Goal: Information Seeking & Learning: Compare options

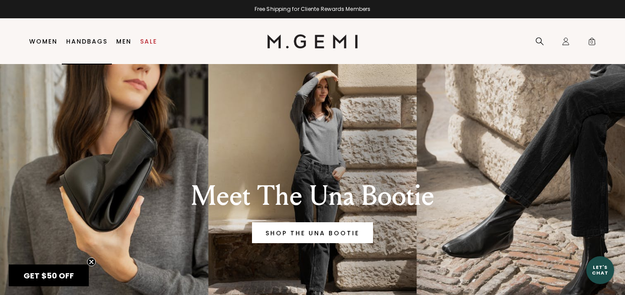
click at [89, 42] on link "Handbags" at bounding box center [86, 41] width 41 height 7
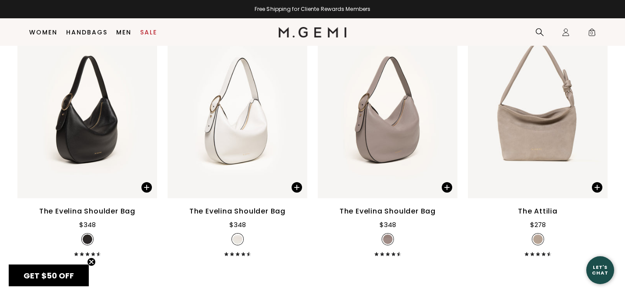
scroll to position [1478, 0]
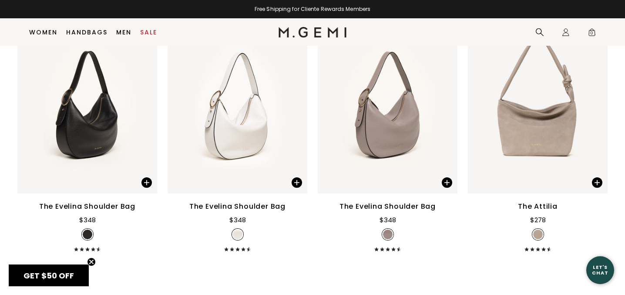
click at [60, 212] on div "The Evelina Shoulder Bag" at bounding box center [87, 206] width 96 height 10
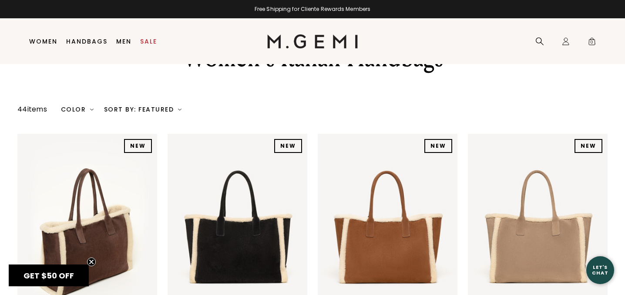
scroll to position [0, 0]
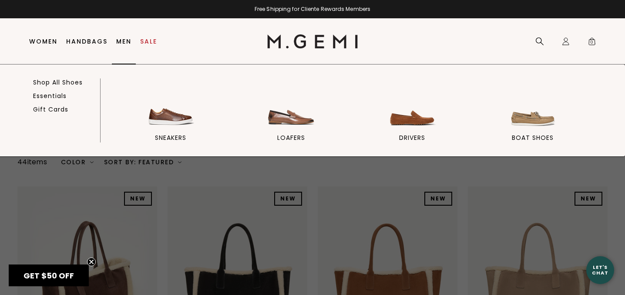
click at [126, 39] on link "Men" at bounding box center [123, 41] width 15 height 7
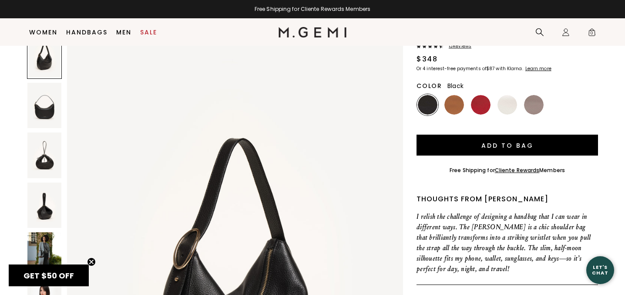
scroll to position [49, 0]
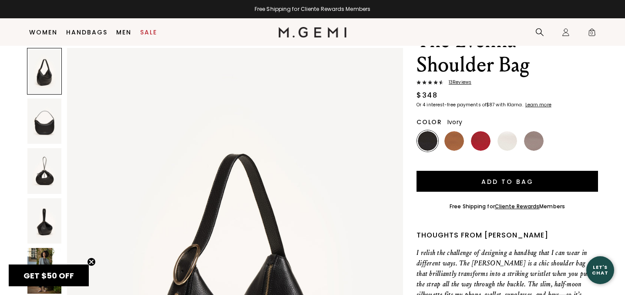
click at [504, 141] on img at bounding box center [507, 141] width 20 height 20
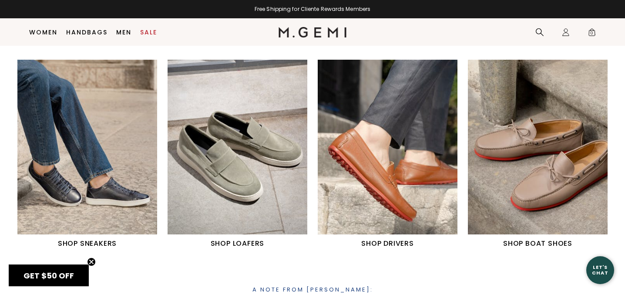
scroll to position [375, 0]
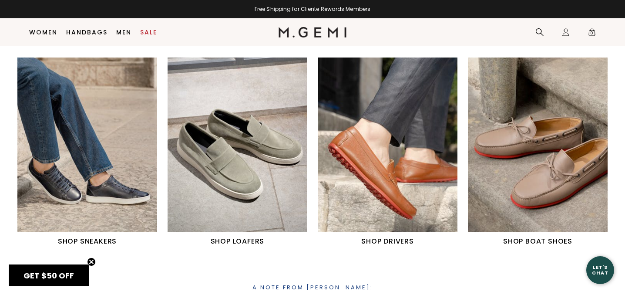
click at [77, 240] on h1 "SHOP SNEAKERS" at bounding box center [87, 241] width 140 height 10
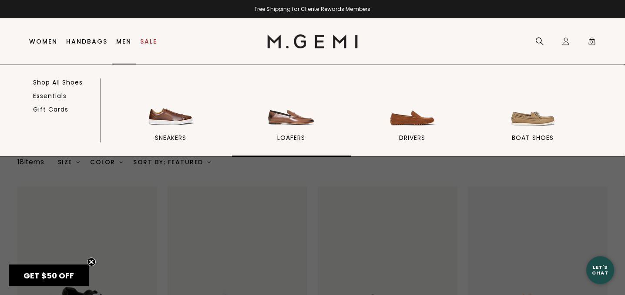
click at [273, 115] on img at bounding box center [291, 105] width 49 height 49
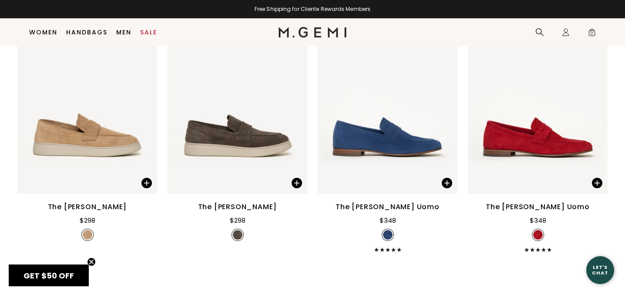
scroll to position [726, 0]
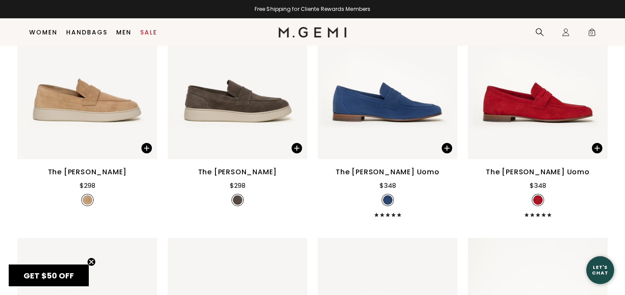
click at [382, 177] on div "The [PERSON_NAME] Uomo" at bounding box center [388, 172] width 104 height 10
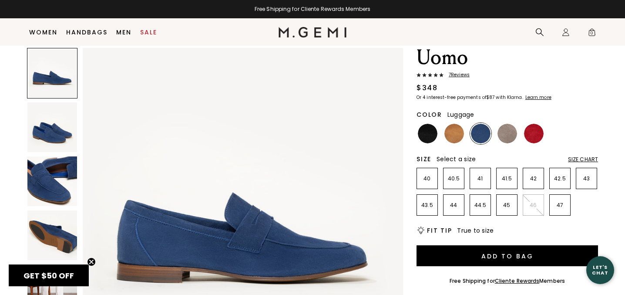
click at [453, 124] on img at bounding box center [454, 134] width 20 height 20
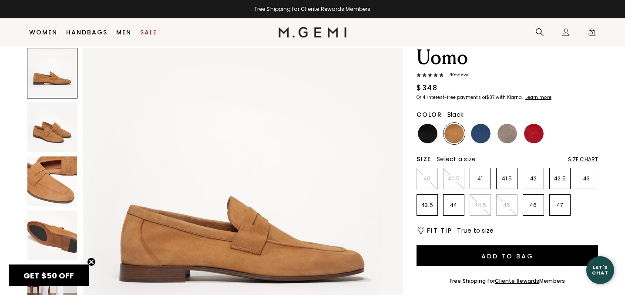
click at [428, 124] on img at bounding box center [428, 134] width 20 height 20
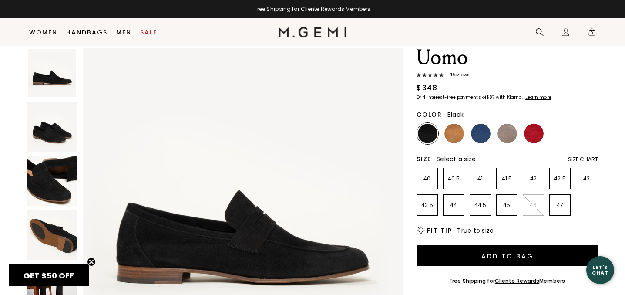
click at [50, 189] on img at bounding box center [52, 181] width 50 height 50
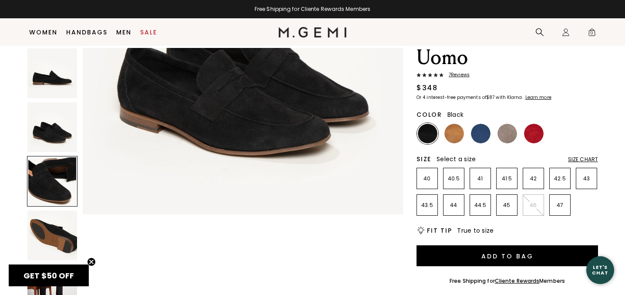
scroll to position [658, 0]
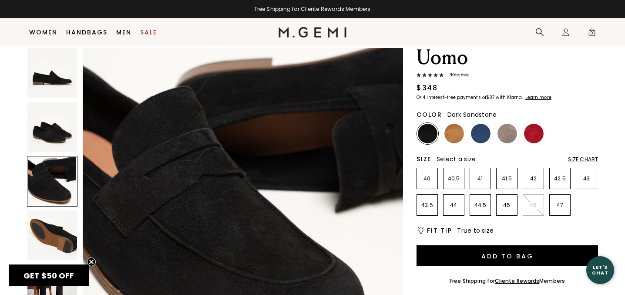
click at [507, 124] on img at bounding box center [507, 134] width 20 height 20
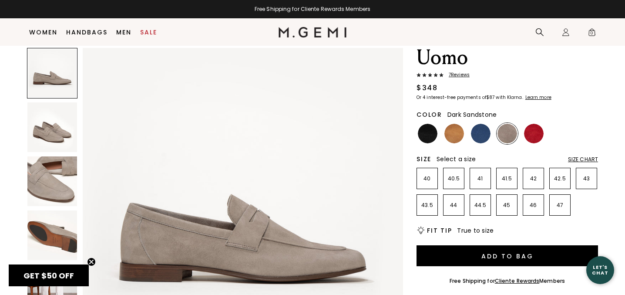
click at [60, 181] on img at bounding box center [52, 181] width 50 height 50
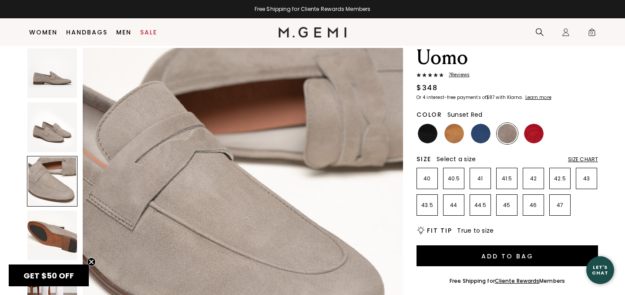
click at [537, 124] on img at bounding box center [534, 134] width 20 height 20
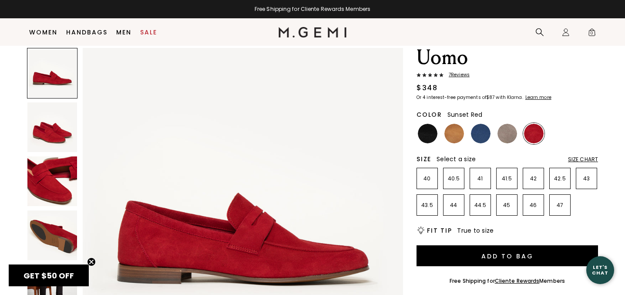
click at [47, 188] on img at bounding box center [52, 181] width 50 height 50
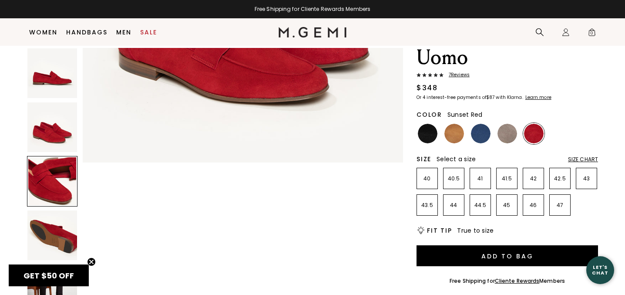
scroll to position [658, 0]
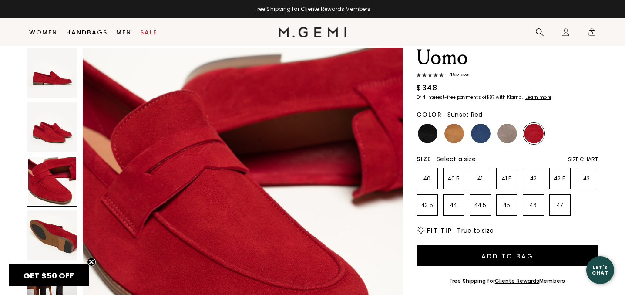
click at [524, 226] on div "Icons/20x20/bulb@2x Fit Tip True to size" at bounding box center [507, 230] width 181 height 9
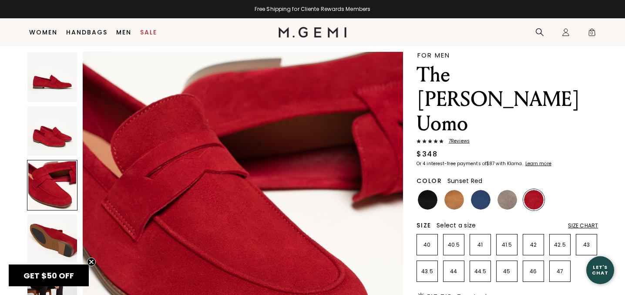
scroll to position [25, 0]
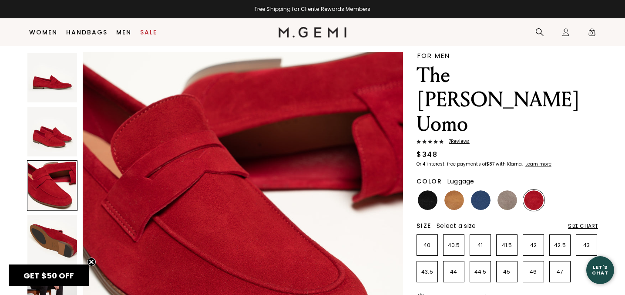
click at [459, 190] on img at bounding box center [454, 200] width 20 height 20
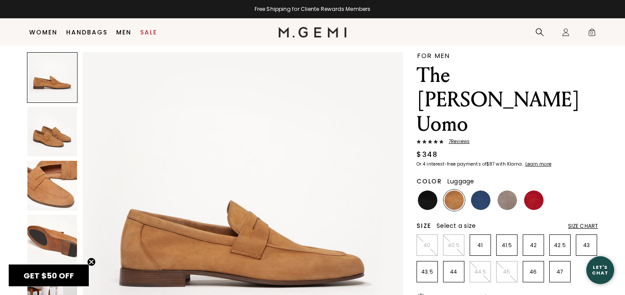
click at [54, 241] on img at bounding box center [52, 240] width 50 height 50
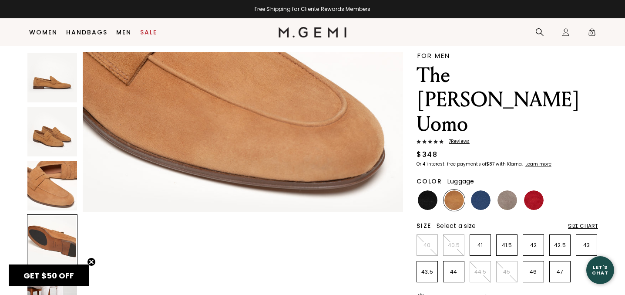
scroll to position [987, 0]
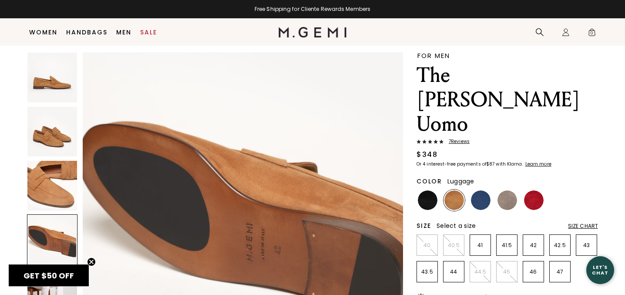
click at [51, 88] on img at bounding box center [52, 78] width 50 height 50
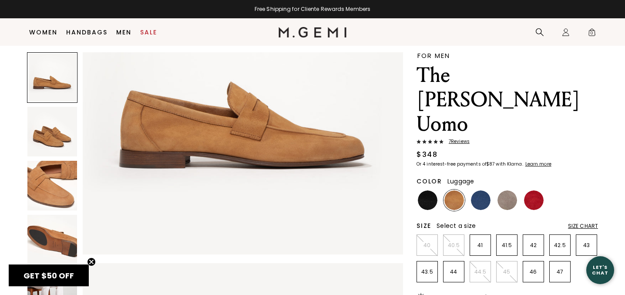
scroll to position [0, 0]
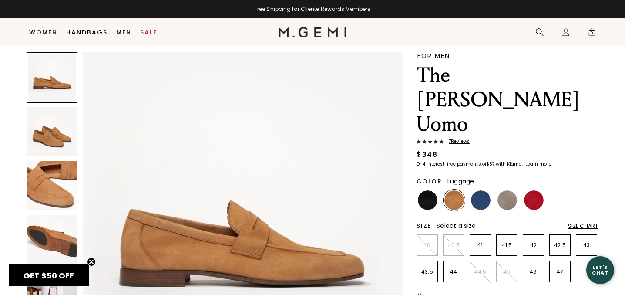
click at [54, 131] on img at bounding box center [52, 132] width 50 height 50
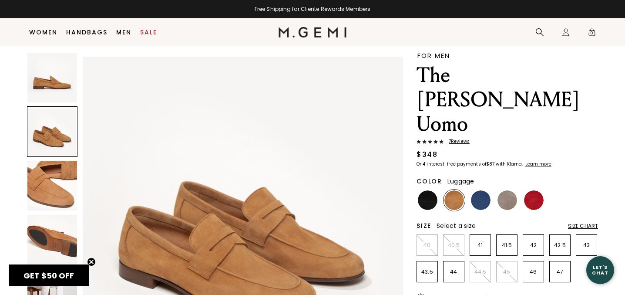
scroll to position [329, 0]
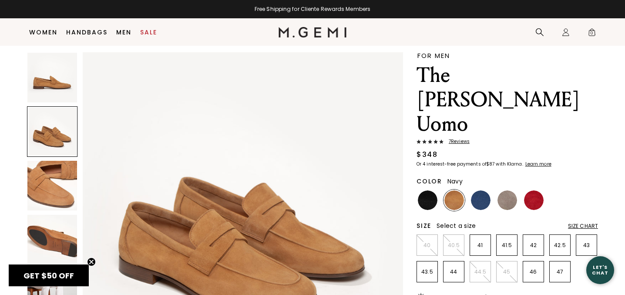
click at [480, 190] on img at bounding box center [481, 200] width 20 height 20
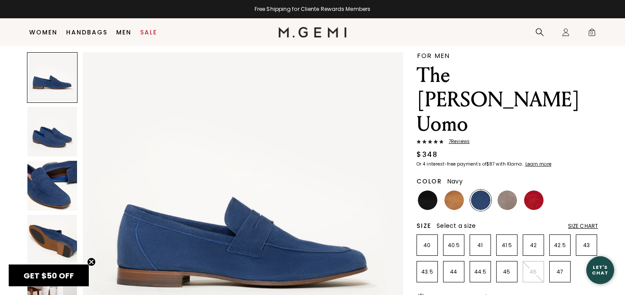
click at [44, 192] on img at bounding box center [52, 186] width 50 height 50
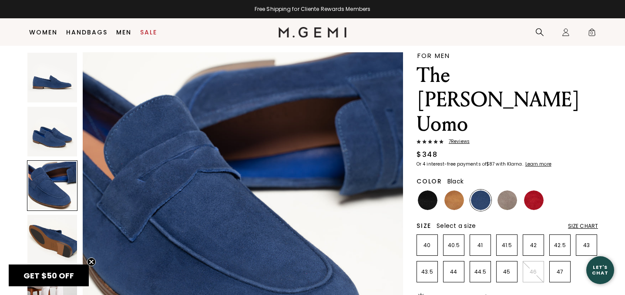
click at [420, 190] on img at bounding box center [428, 200] width 20 height 20
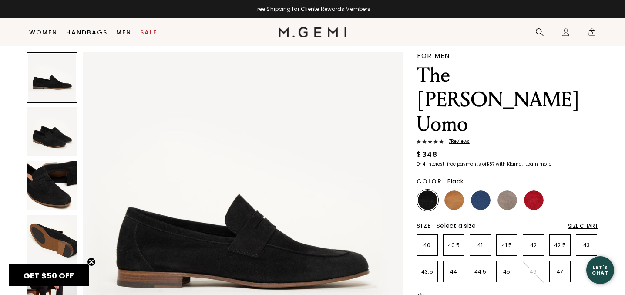
click at [423, 190] on img at bounding box center [428, 200] width 20 height 20
click at [57, 293] on img at bounding box center [52, 294] width 50 height 50
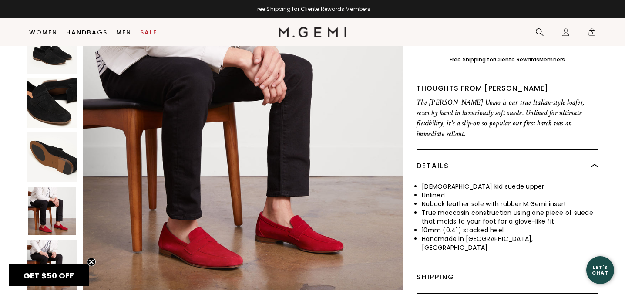
scroll to position [316, 0]
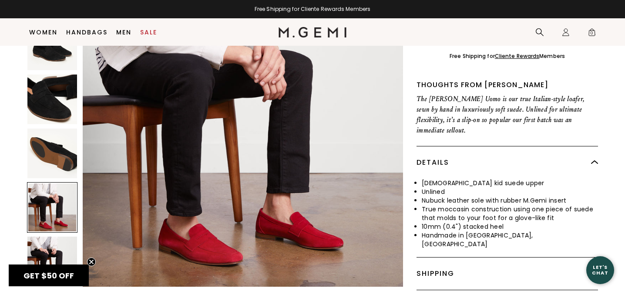
click at [65, 182] on div at bounding box center [52, 207] width 50 height 50
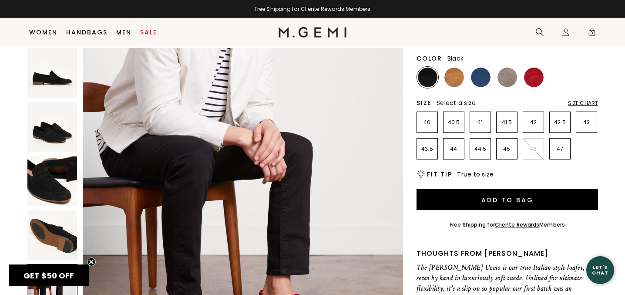
scroll to position [146, 0]
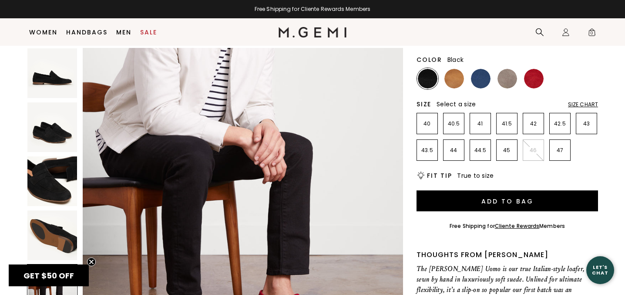
click at [66, 230] on img at bounding box center [52, 235] width 50 height 50
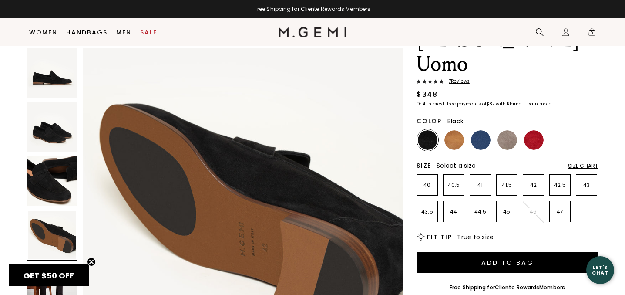
scroll to position [75, 0]
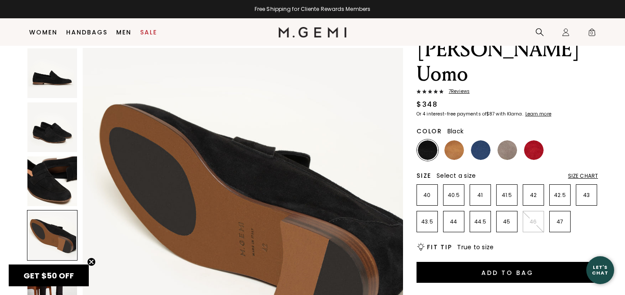
click at [60, 191] on img at bounding box center [52, 181] width 50 height 50
